Goal: Information Seeking & Learning: Learn about a topic

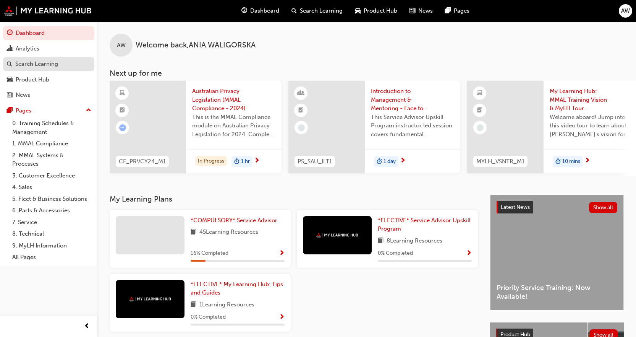
click at [45, 62] on div "Search Learning" at bounding box center [36, 64] width 43 height 9
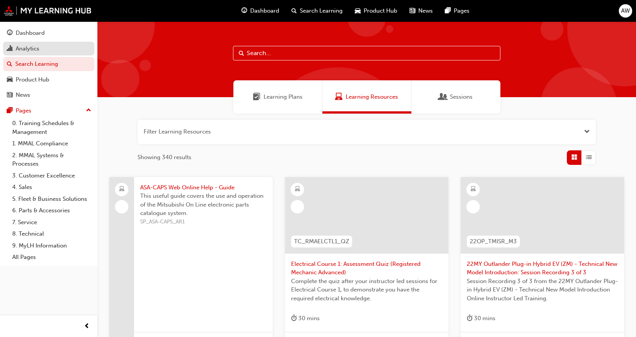
click at [34, 49] on div "Analytics" at bounding box center [28, 48] width 24 height 9
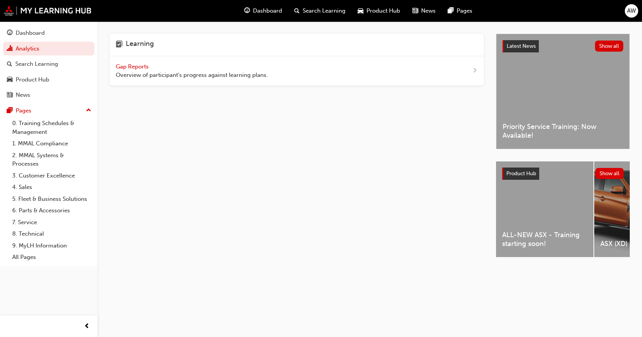
click at [188, 59] on div "Gap Reports Overview of participant's progress against learning plans." at bounding box center [297, 71] width 374 height 30
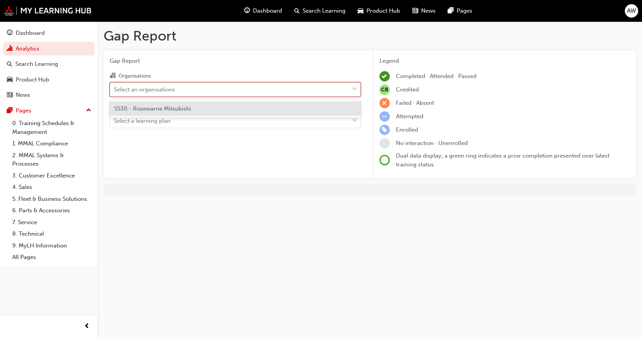
click at [177, 96] on div "Select an organisations" at bounding box center [229, 89] width 239 height 13
click at [115, 92] on input "Organisations option S530 - Rosewarne Mitsubishi focused, 1 of 1. 1 result avai…" at bounding box center [114, 89] width 1 height 6
click at [171, 115] on div "S530 - Rosewarne Mitsubishi" at bounding box center [235, 108] width 251 height 15
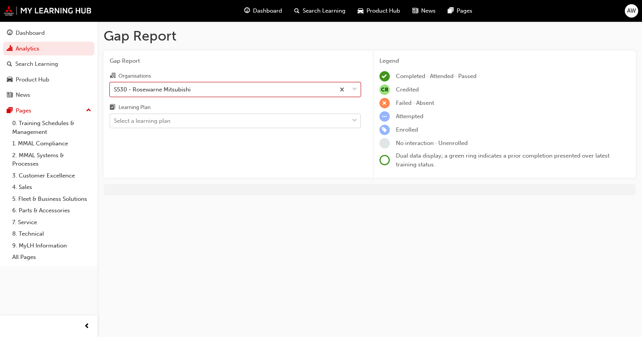
click at [168, 123] on div "Select a learning plan" at bounding box center [142, 121] width 57 height 9
click at [115, 123] on input "Learning Plan Select a learning plan" at bounding box center [114, 120] width 1 height 6
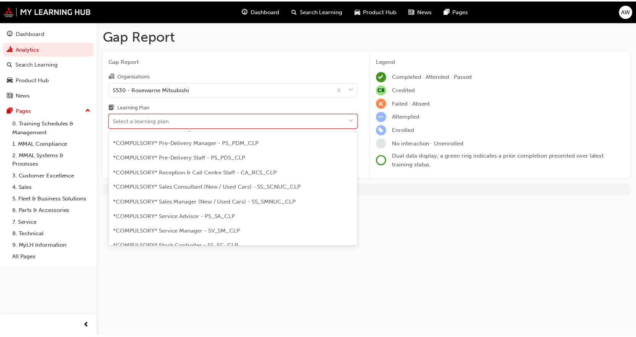
scroll to position [229, 0]
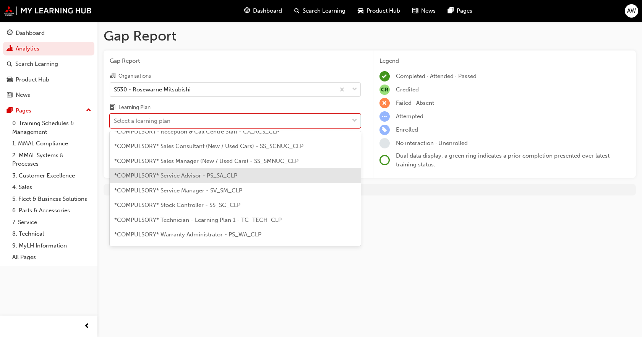
click at [204, 174] on span "*COMPULSORY* Service Advisor - PS_SA_CLP" at bounding box center [175, 175] width 123 height 7
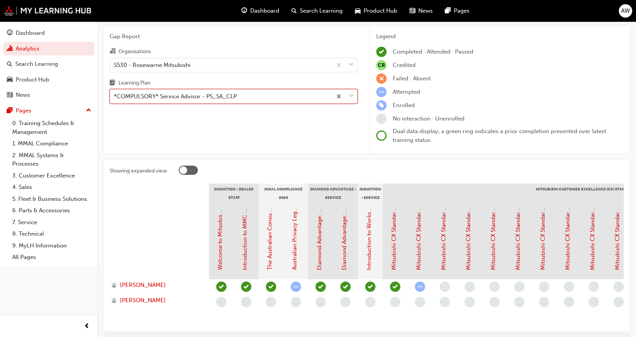
scroll to position [38, 0]
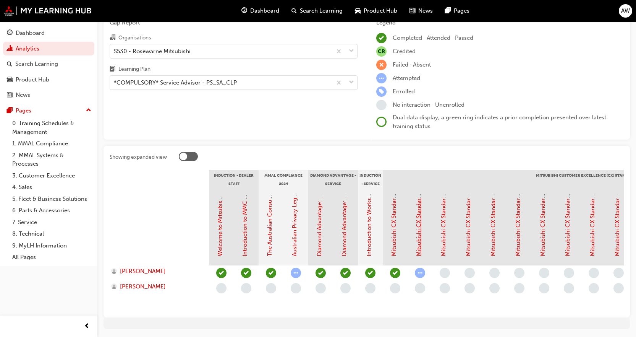
click at [421, 247] on link "Mitsubishi CX Standards - Service Journey 1: Service Introduction & Warranty In…" at bounding box center [418, 148] width 7 height 216
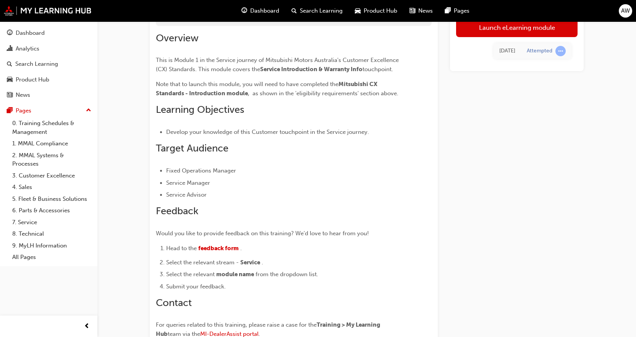
scroll to position [76, 0]
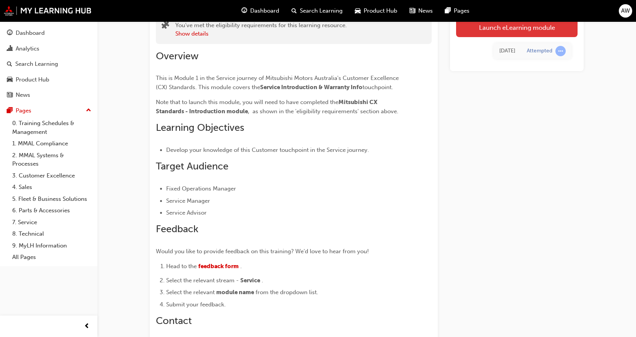
click at [536, 28] on link "Launch eLearning module" at bounding box center [516, 27] width 121 height 19
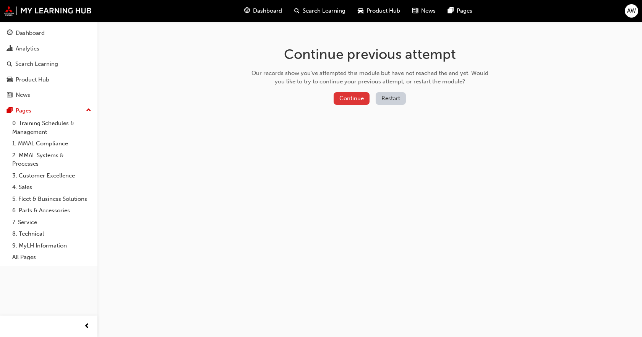
click at [351, 96] on button "Continue" at bounding box center [352, 98] width 36 height 13
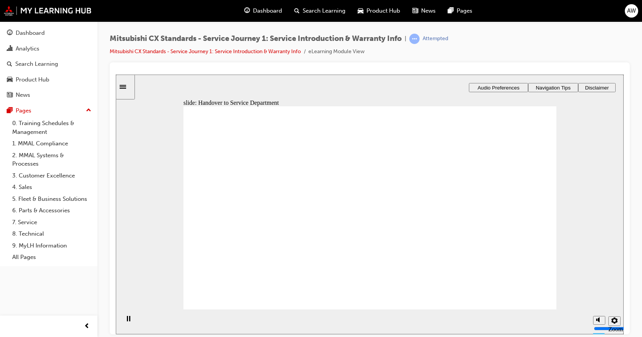
drag, startPoint x: 234, startPoint y: 235, endPoint x: 351, endPoint y: 169, distance: 134.0
drag, startPoint x: 244, startPoint y: 235, endPoint x: 350, endPoint y: 183, distance: 117.9
drag, startPoint x: 350, startPoint y: 183, endPoint x: 462, endPoint y: 172, distance: 112.8
drag, startPoint x: 231, startPoint y: 239, endPoint x: 336, endPoint y: 188, distance: 117.0
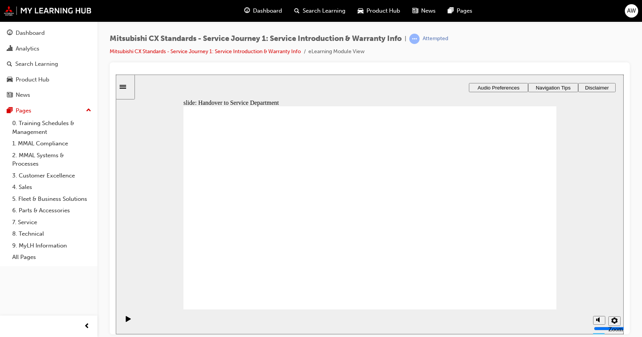
drag, startPoint x: 236, startPoint y: 238, endPoint x: 470, endPoint y: 183, distance: 239.8
drag, startPoint x: 225, startPoint y: 237, endPoint x: 335, endPoint y: 209, distance: 113.9
drag, startPoint x: 229, startPoint y: 240, endPoint x: 465, endPoint y: 207, distance: 238.4
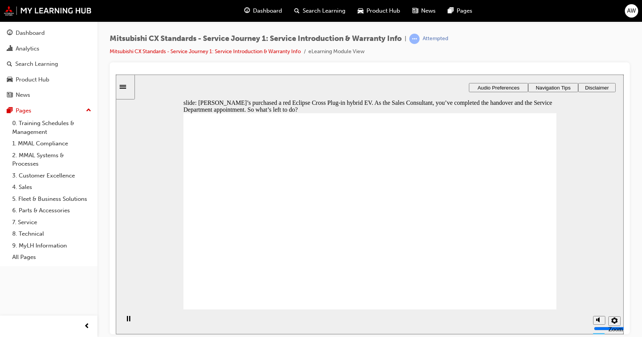
checkbox input "true"
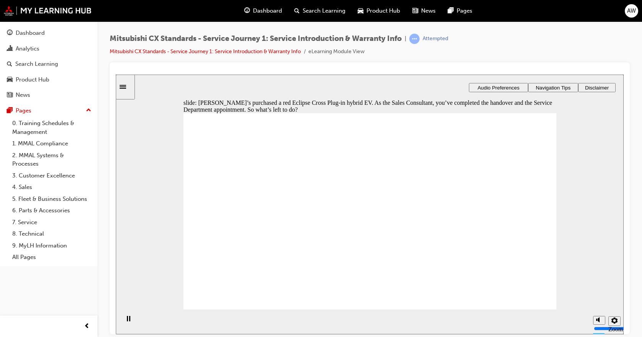
drag, startPoint x: 388, startPoint y: 234, endPoint x: 387, endPoint y: 219, distance: 15.4
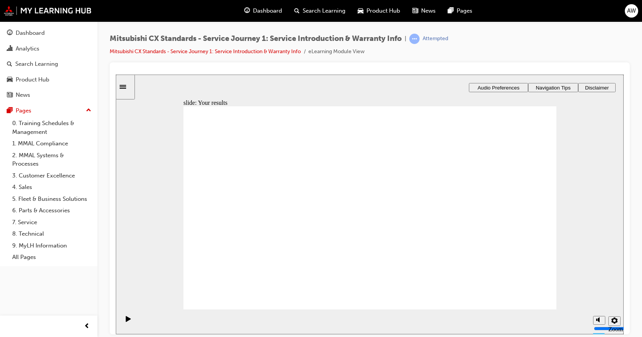
drag, startPoint x: 213, startPoint y: 245, endPoint x: 332, endPoint y: 170, distance: 140.8
drag, startPoint x: 219, startPoint y: 237, endPoint x: 333, endPoint y: 185, distance: 125.3
drag, startPoint x: 273, startPoint y: 232, endPoint x: 352, endPoint y: 211, distance: 81.6
drag, startPoint x: 241, startPoint y: 240, endPoint x: 449, endPoint y: 166, distance: 220.3
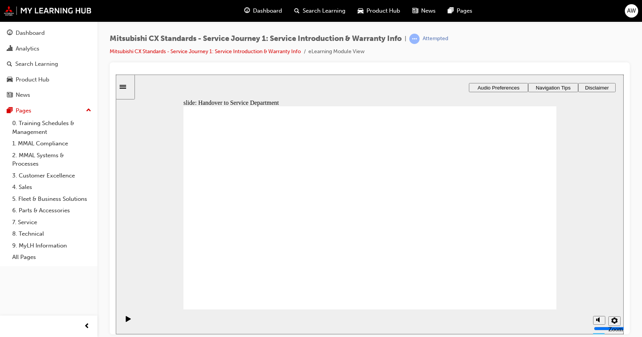
drag, startPoint x: 226, startPoint y: 239, endPoint x: 449, endPoint y: 175, distance: 231.7
drag, startPoint x: 233, startPoint y: 238, endPoint x: 340, endPoint y: 231, distance: 107.6
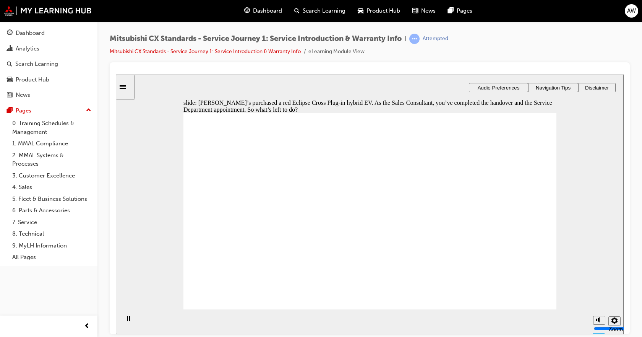
checkbox input "true"
drag, startPoint x: 371, startPoint y: 230, endPoint x: 515, endPoint y: 269, distance: 149.6
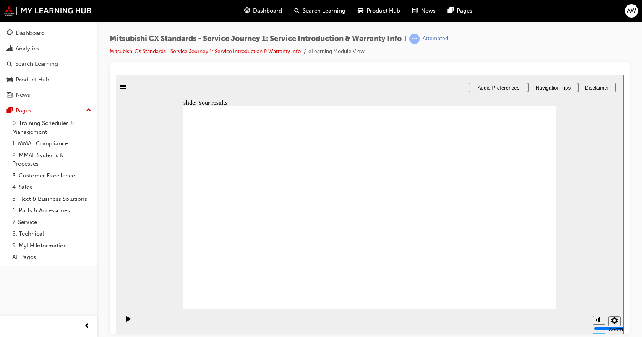
drag, startPoint x: 212, startPoint y: 236, endPoint x: 467, endPoint y: 160, distance: 266.3
drag, startPoint x: 219, startPoint y: 236, endPoint x: 322, endPoint y: 181, distance: 117.1
drag, startPoint x: 214, startPoint y: 236, endPoint x: 326, endPoint y: 209, distance: 115.5
drag, startPoint x: 237, startPoint y: 241, endPoint x: 348, endPoint y: 230, distance: 111.7
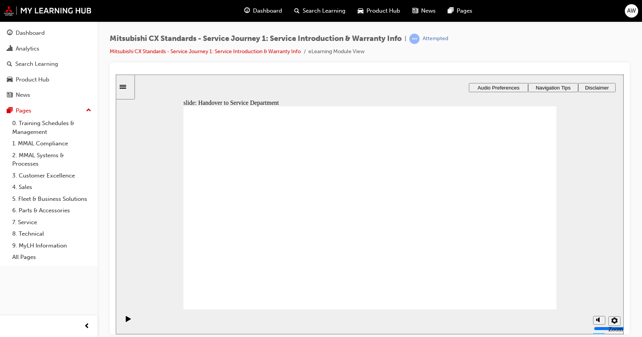
drag, startPoint x: 217, startPoint y: 243, endPoint x: 465, endPoint y: 188, distance: 254.3
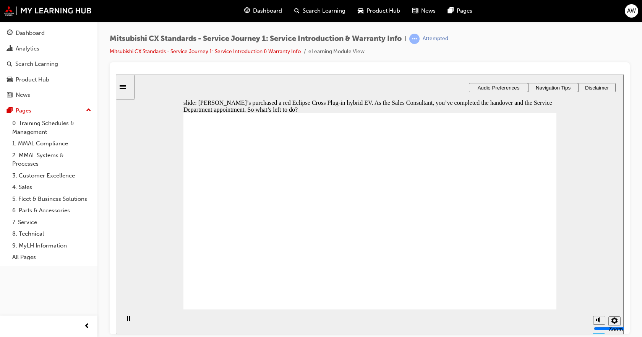
checkbox input "true"
drag, startPoint x: 391, startPoint y: 176, endPoint x: 375, endPoint y: 228, distance: 54.5
checkbox input "true"
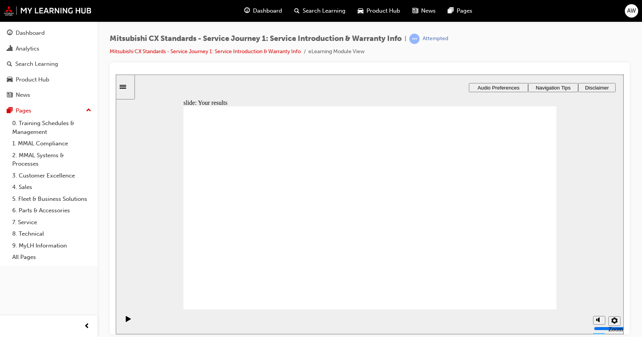
drag, startPoint x: 212, startPoint y: 238, endPoint x: 315, endPoint y: 172, distance: 122.7
drag, startPoint x: 211, startPoint y: 240, endPoint x: 438, endPoint y: 163, distance: 239.6
drag, startPoint x: 228, startPoint y: 244, endPoint x: 343, endPoint y: 190, distance: 127.7
drag, startPoint x: 220, startPoint y: 241, endPoint x: 433, endPoint y: 196, distance: 218.1
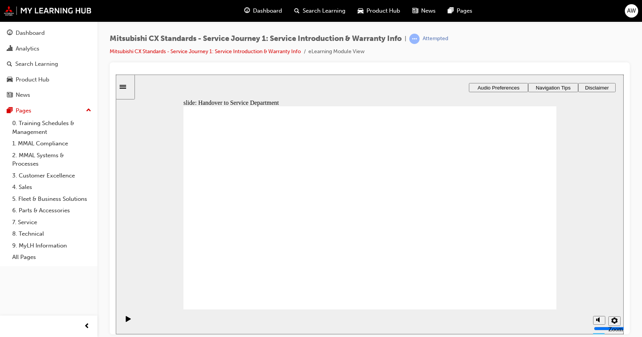
drag, startPoint x: 473, startPoint y: 174, endPoint x: 342, endPoint y: 217, distance: 137.4
drag, startPoint x: 223, startPoint y: 240, endPoint x: 337, endPoint y: 231, distance: 115.0
drag, startPoint x: 230, startPoint y: 239, endPoint x: 306, endPoint y: 232, distance: 77.1
drag, startPoint x: 343, startPoint y: 255, endPoint x: 457, endPoint y: 208, distance: 123.7
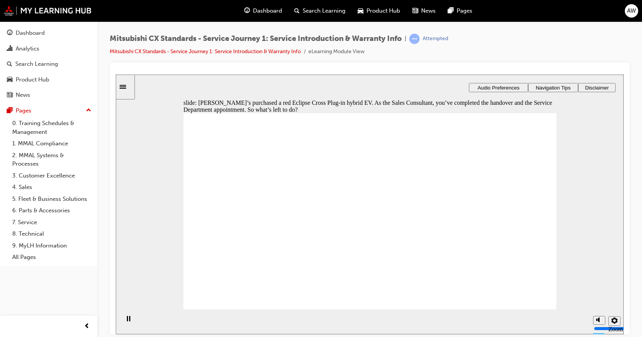
checkbox input "true"
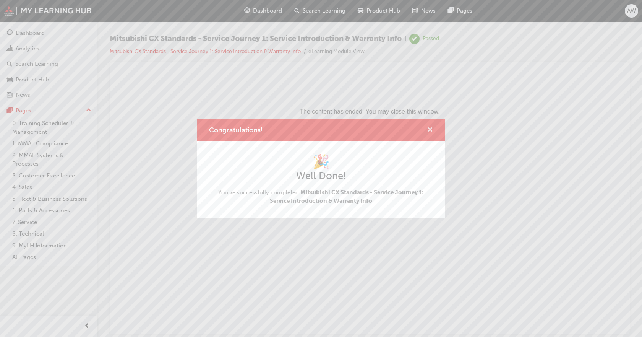
click at [431, 131] on span "cross-icon" at bounding box center [430, 130] width 6 height 7
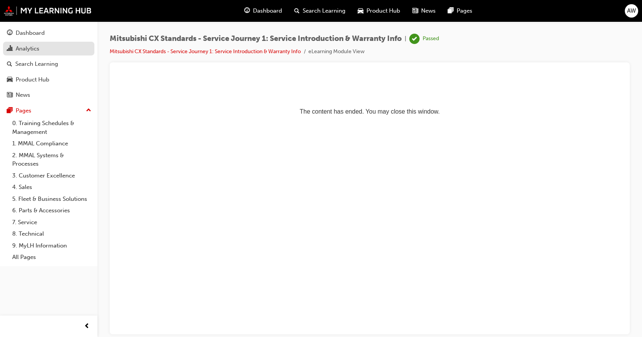
click at [45, 45] on div "Analytics" at bounding box center [49, 49] width 84 height 10
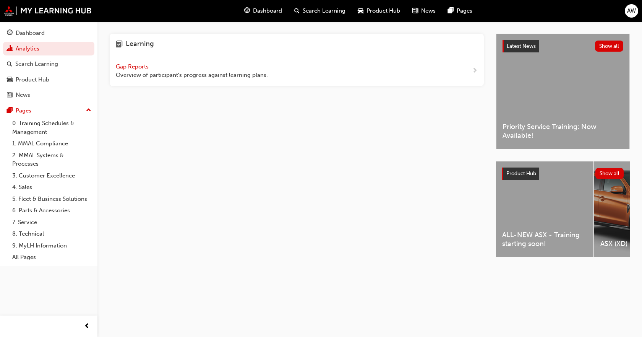
click at [172, 75] on span "Overview of participant's progress against learning plans." at bounding box center [192, 75] width 152 height 9
